Goal: Task Accomplishment & Management: Manage account settings

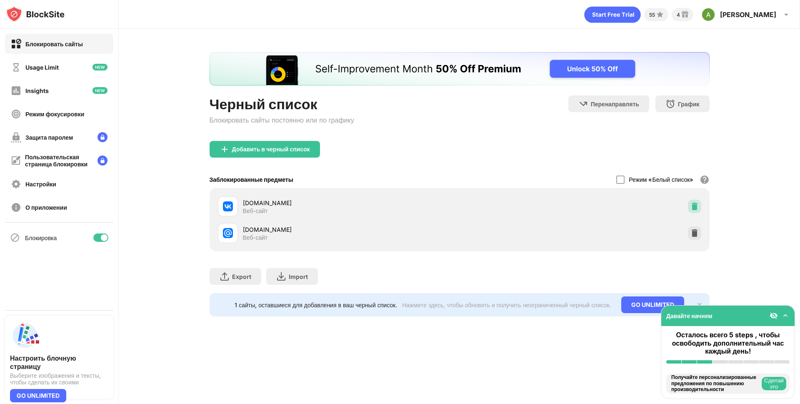
click at [691, 210] on div at bounding box center [694, 206] width 13 height 13
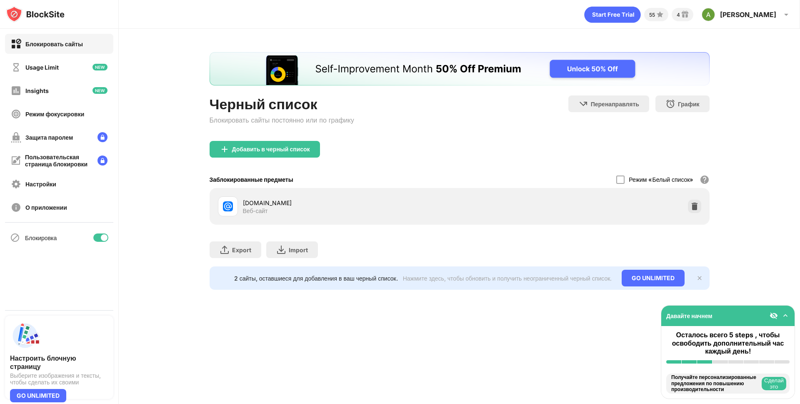
click at [691, 210] on div at bounding box center [694, 206] width 13 height 13
